Goal: Navigation & Orientation: Find specific page/section

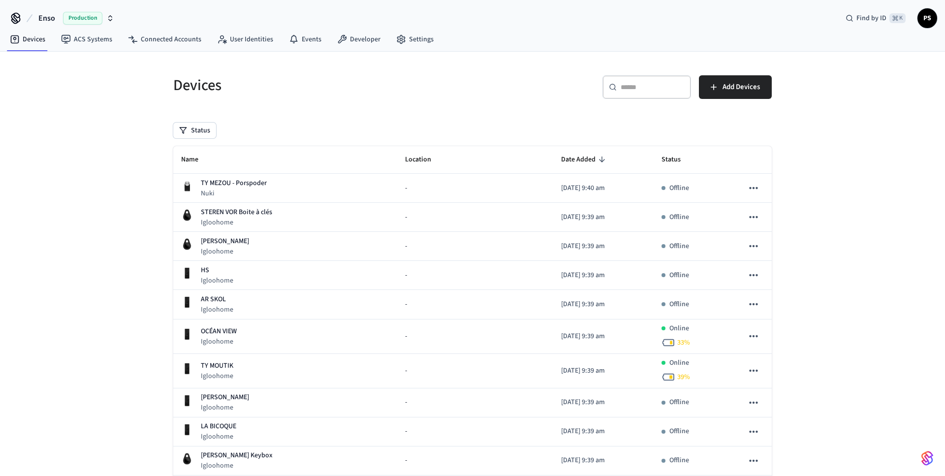
click at [174, 39] on link "Connected Accounts" at bounding box center [164, 40] width 89 height 18
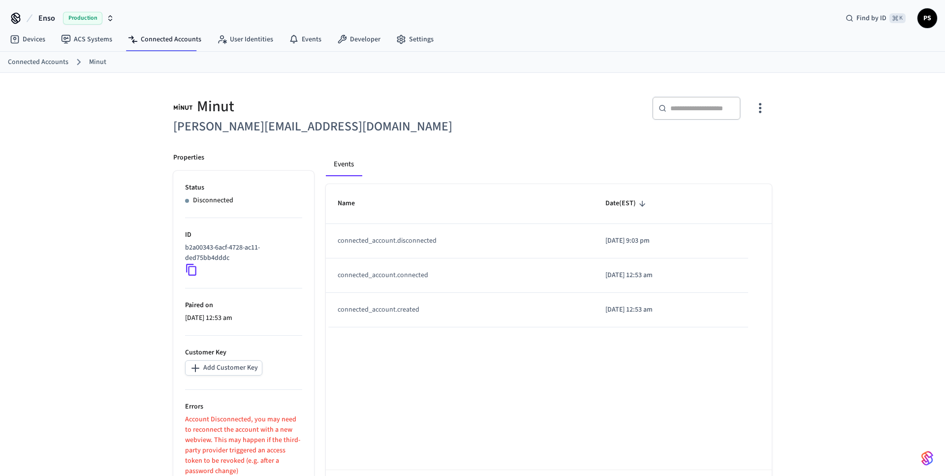
scroll to position [41, 0]
